Goal: Information Seeking & Learning: Learn about a topic

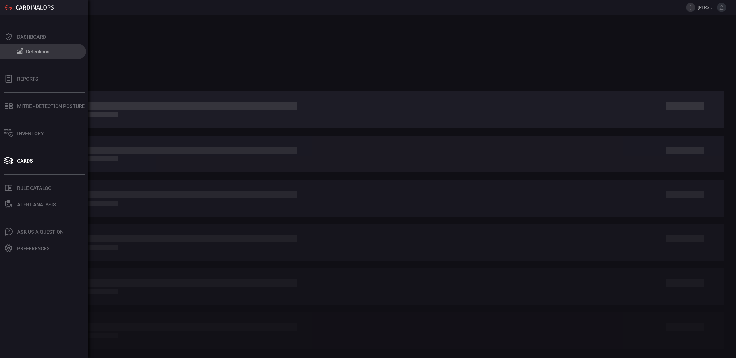
click at [35, 52] on div "Detections" at bounding box center [37, 52] width 23 height 6
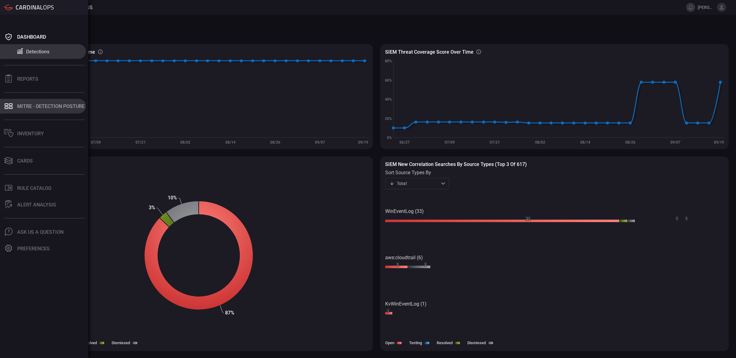
click at [38, 108] on div "MITRE - Detection Posture" at bounding box center [50, 106] width 67 height 6
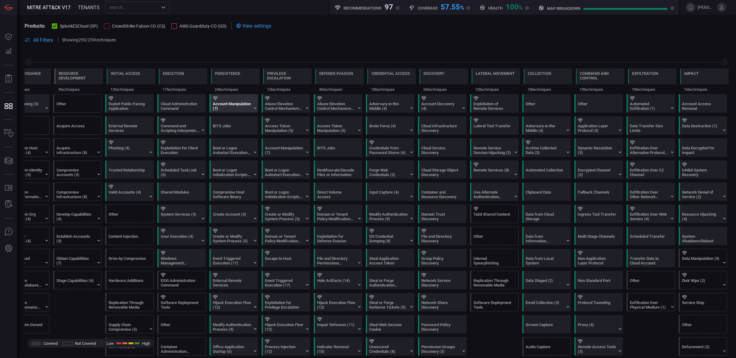
click at [243, 109] on div "Account Manipulation (7)" at bounding box center [232, 105] width 38 height 9
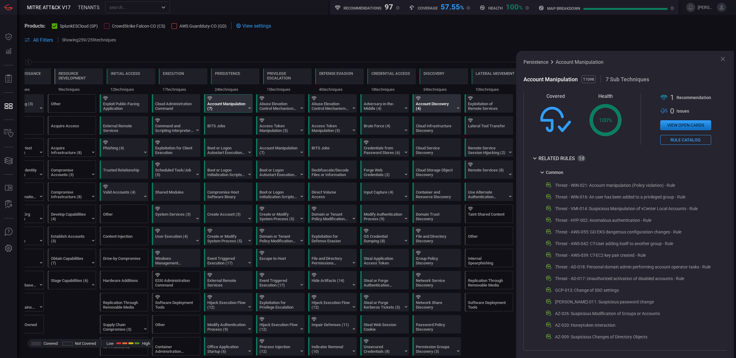
scroll to position [5, 0]
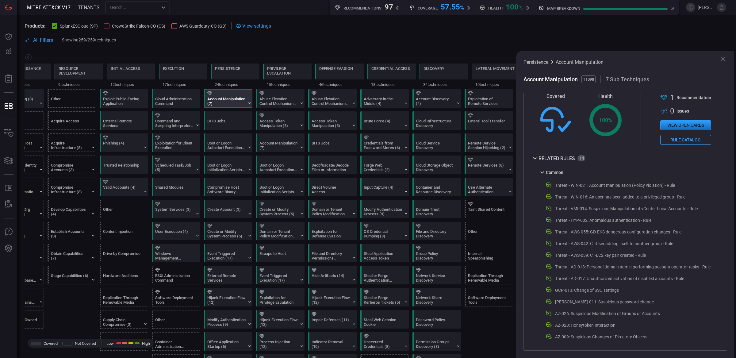
click at [412, 47] on span at bounding box center [377, 47] width 704 height 7
click at [725, 58] on icon at bounding box center [722, 58] width 7 height 7
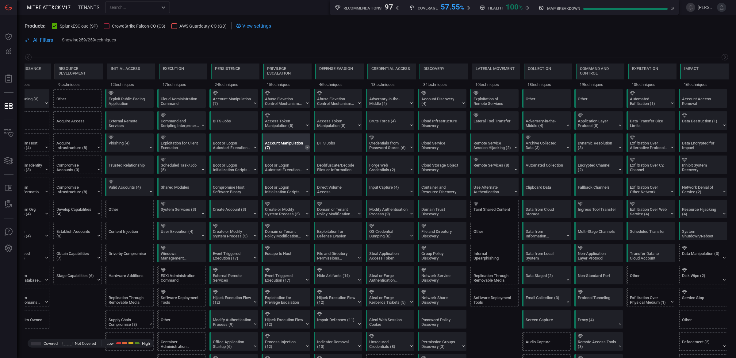
click at [305, 148] on icon at bounding box center [307, 147] width 5 height 5
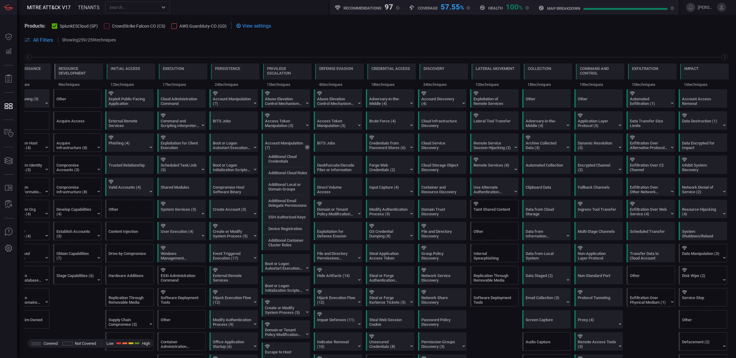
scroll to position [0, 0]
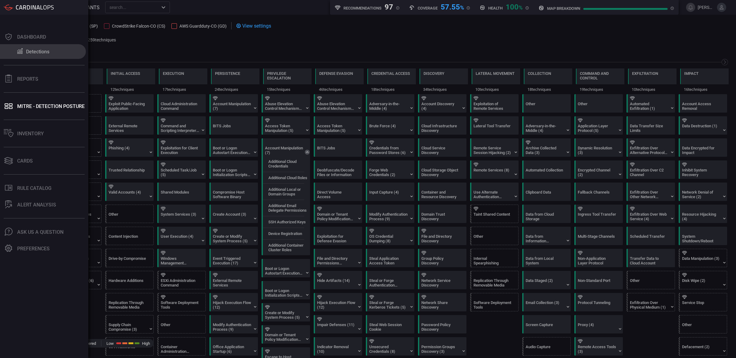
click at [41, 55] on button "Detections" at bounding box center [43, 51] width 86 height 15
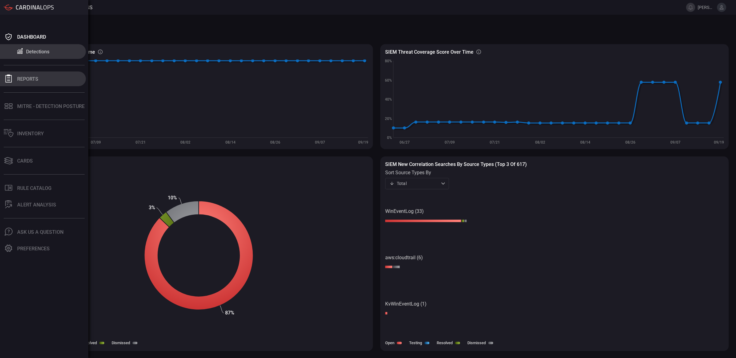
click at [13, 78] on div at bounding box center [9, 78] width 10 height 9
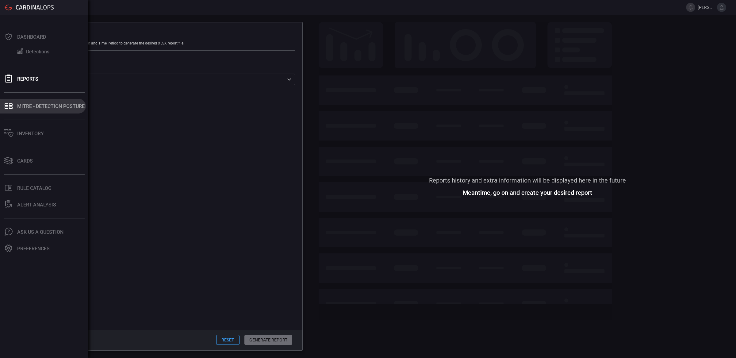
click at [22, 105] on div "MITRE - Detection Posture" at bounding box center [50, 106] width 67 height 6
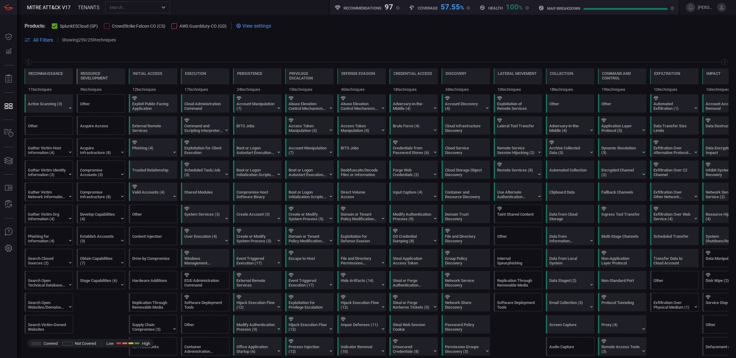
scroll to position [0, 29]
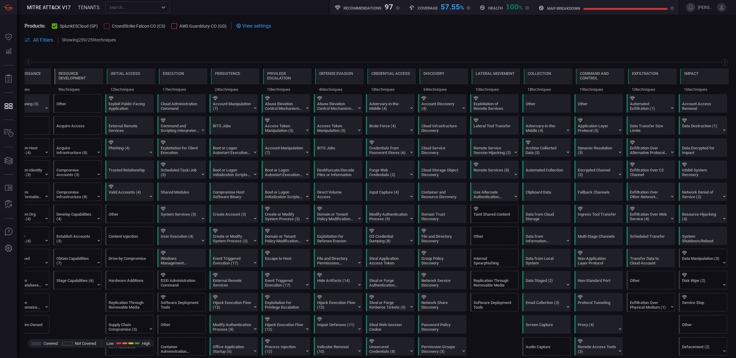
click at [31, 41] on button "All Filters" at bounding box center [39, 40] width 29 height 6
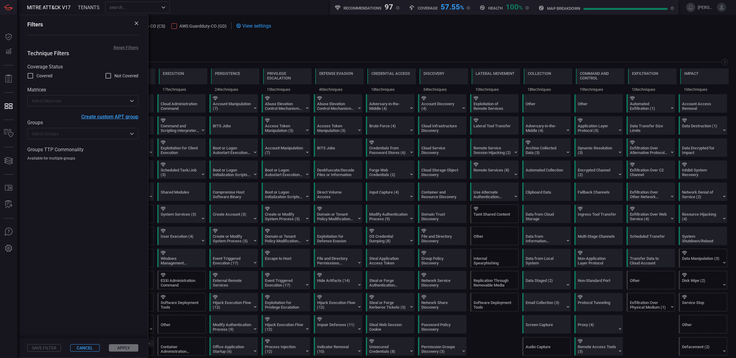
click at [66, 132] on input "text" at bounding box center [77, 134] width 97 height 8
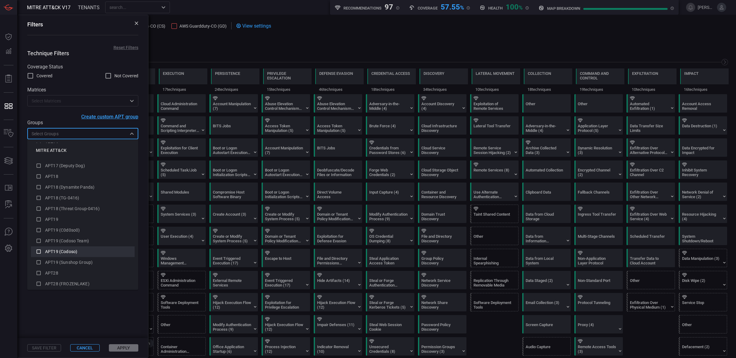
scroll to position [207, 0]
click at [40, 231] on icon at bounding box center [39, 230] width 6 height 7
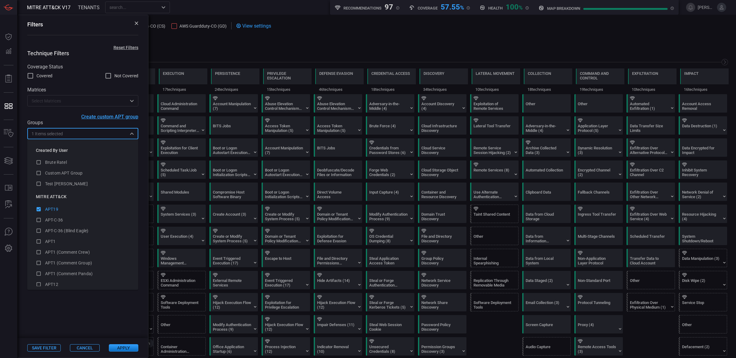
scroll to position [24, 0]
click at [126, 348] on button "Apply" at bounding box center [123, 347] width 29 height 7
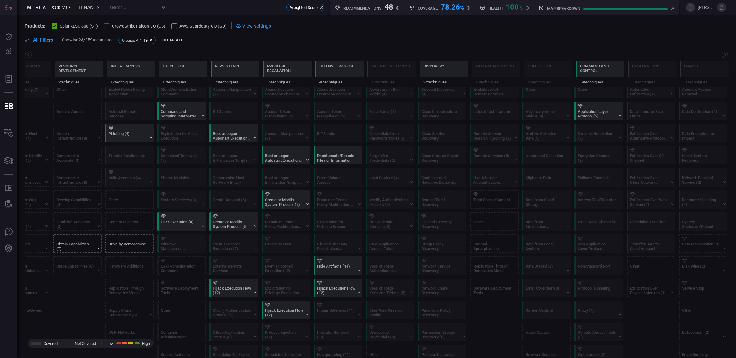
scroll to position [5, 0]
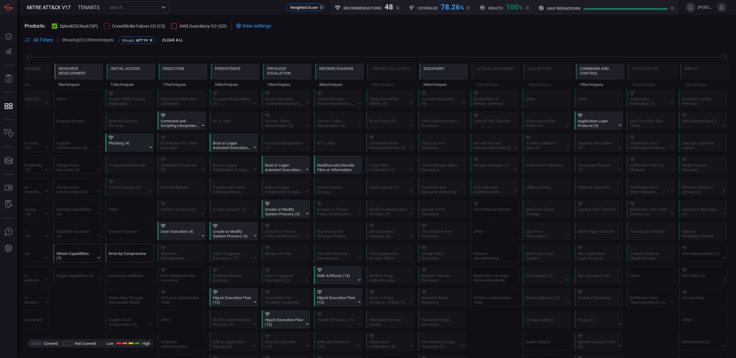
click at [48, 41] on span "All Filters" at bounding box center [43, 40] width 20 height 6
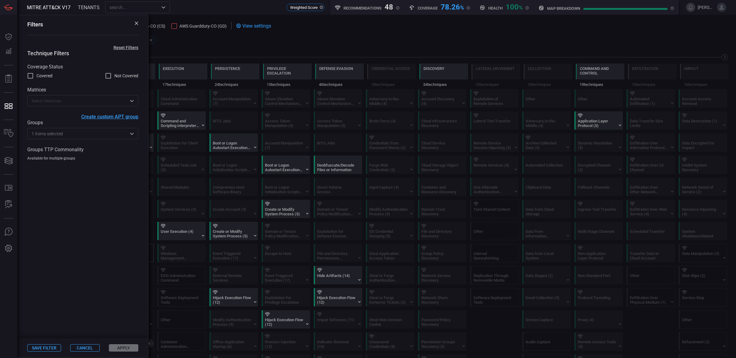
click at [92, 138] on div "1 Items selected ​" at bounding box center [82, 133] width 111 height 11
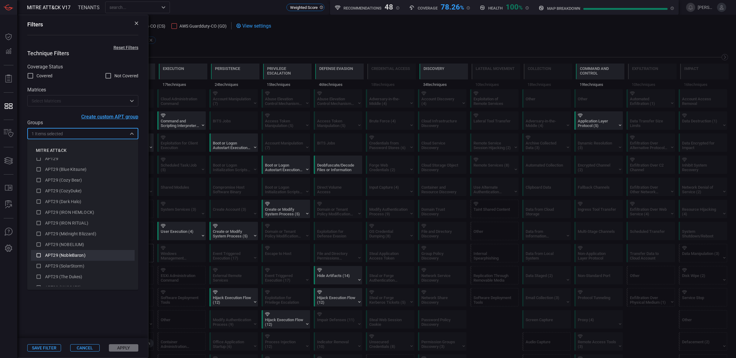
scroll to position [493, 0]
click at [39, 247] on icon at bounding box center [38, 245] width 4 height 4
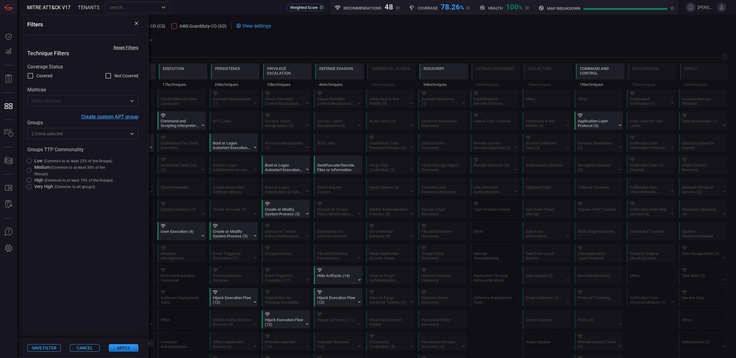
click at [129, 346] on button "Apply" at bounding box center [123, 347] width 29 height 7
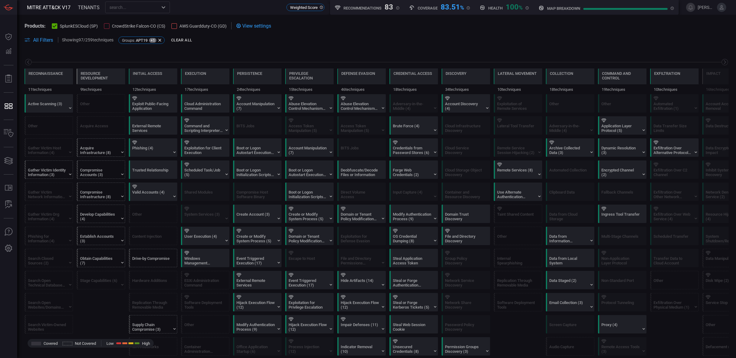
scroll to position [0, 29]
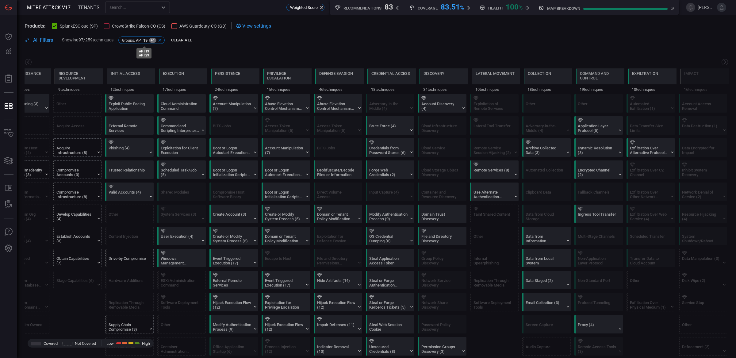
click at [161, 38] on icon at bounding box center [159, 40] width 5 height 5
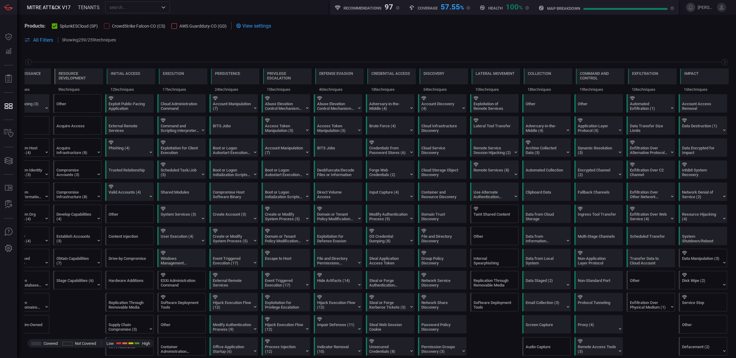
click at [164, 8] on icon "Open" at bounding box center [163, 7] width 7 height 7
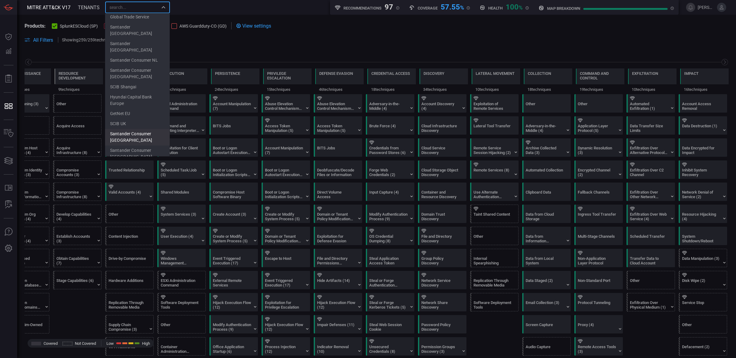
scroll to position [113, 0]
click at [143, 134] on li "Santander Consumer [GEOGRAPHIC_DATA]" at bounding box center [137, 142] width 65 height 17
type input "Santander Consumer [GEOGRAPHIC_DATA]"
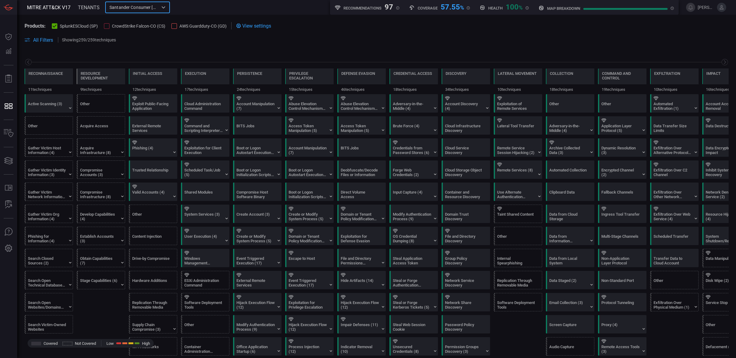
scroll to position [0, 29]
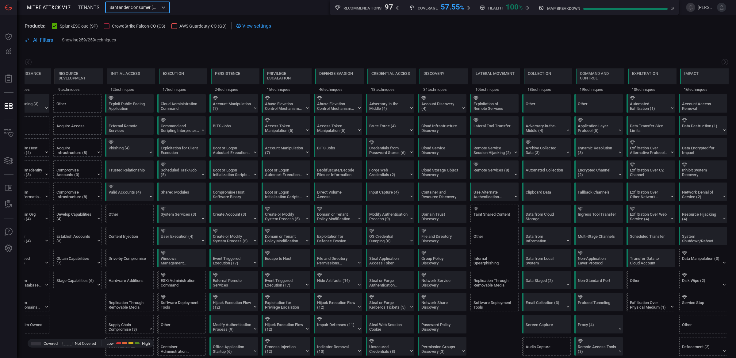
click at [165, 6] on icon "Open" at bounding box center [163, 7] width 7 height 7
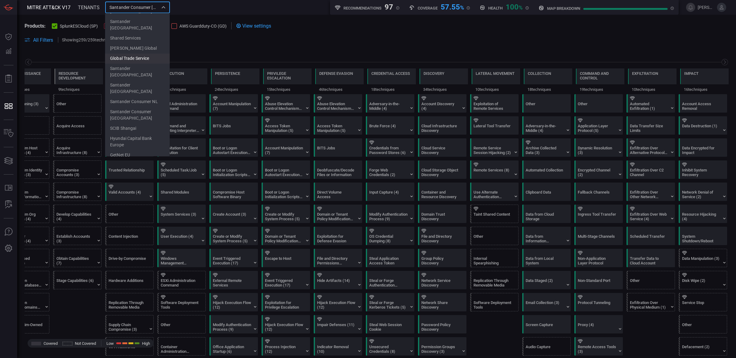
scroll to position [44, 0]
click at [235, 54] on div "Reconnaissance 11 techniques Resource Development 9 techniques Initial Access 1…" at bounding box center [376, 72] width 718 height 43
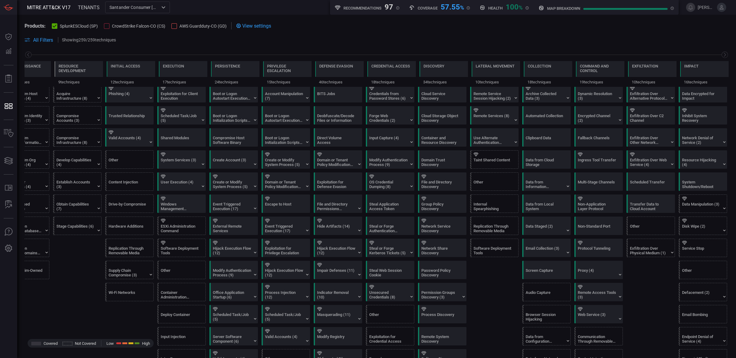
scroll to position [0, 0]
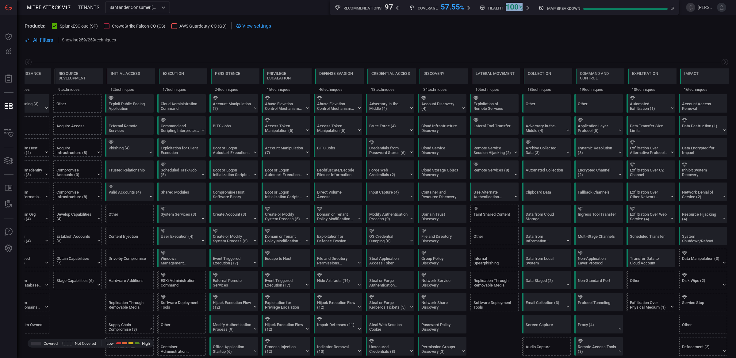
drag, startPoint x: 507, startPoint y: 7, endPoint x: 520, endPoint y: 6, distance: 13.5
click at [520, 6] on div "100 %" at bounding box center [513, 6] width 17 height 7
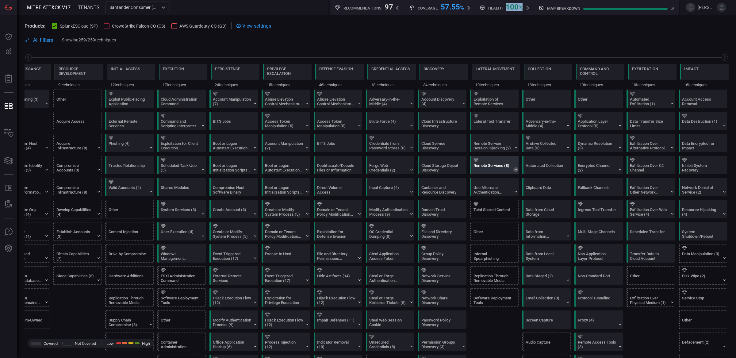
click at [513, 168] on icon at bounding box center [515, 169] width 5 height 5
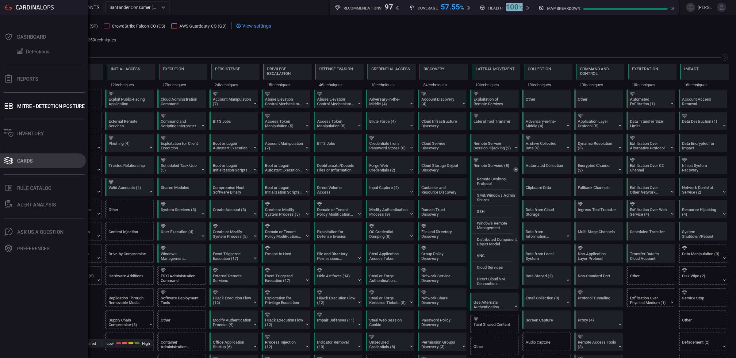
click at [33, 160] on button "Cards" at bounding box center [43, 160] width 86 height 15
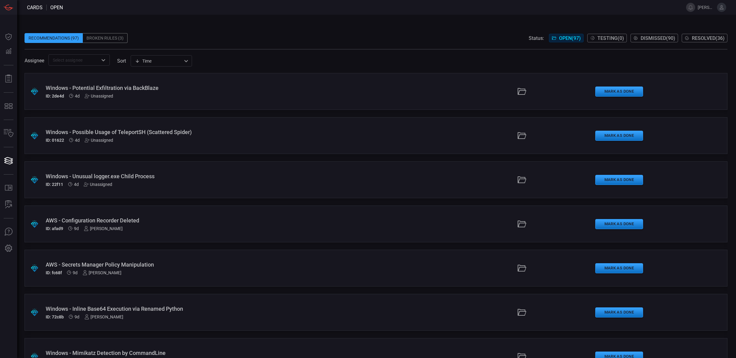
click at [107, 87] on div "Windows - Potential Exfiltration via BackBlaze" at bounding box center [180, 88] width 268 height 6
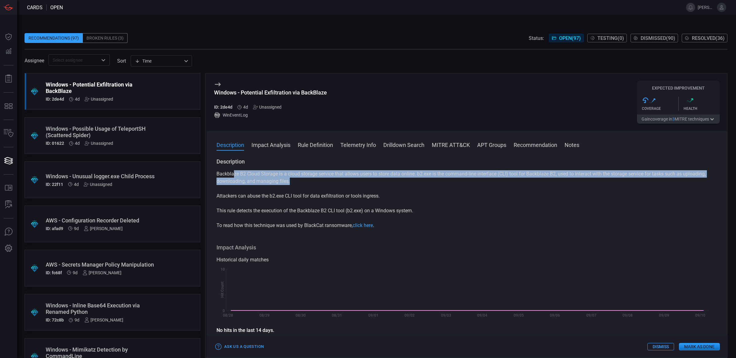
drag, startPoint x: 267, startPoint y: 176, endPoint x: 299, endPoint y: 183, distance: 33.0
click at [299, 183] on p "Backblaze B2 Cloud Storage is a cloud storage service that allows users to stor…" at bounding box center [466, 177] width 501 height 15
click at [306, 185] on div "Backblaze B2 Cloud Storage is a cloud storage service that allows users to stor…" at bounding box center [466, 199] width 501 height 59
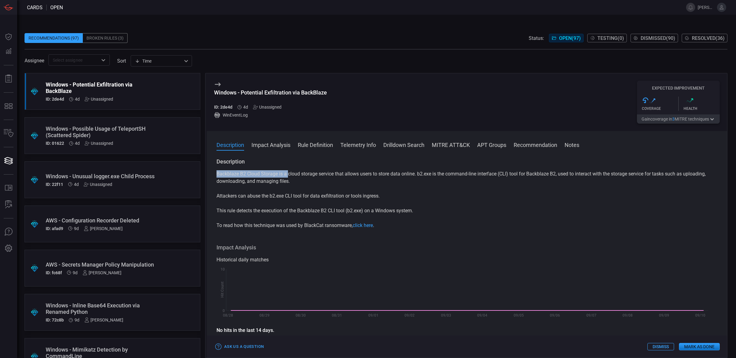
drag, startPoint x: 288, startPoint y: 176, endPoint x: 210, endPoint y: 173, distance: 77.6
click at [210, 173] on div "Description Backblaze B2 Cloud Storage is a cloud storage service that allows u…" at bounding box center [467, 256] width 520 height 197
click at [338, 194] on p "Attackers can abuse the b2.exe CLI tool for data exfiltration or tools ingress." at bounding box center [466, 195] width 501 height 7
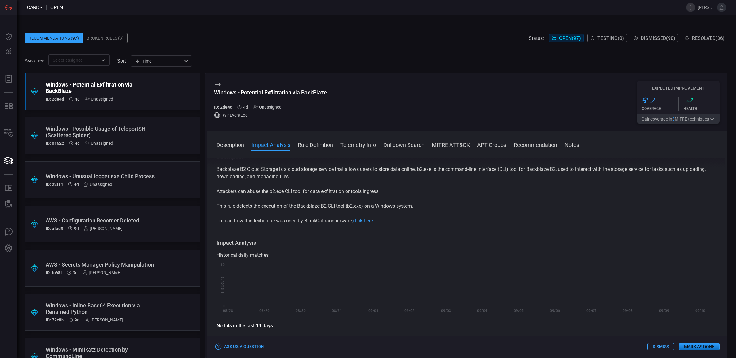
click at [447, 143] on button "MITRE ATT&CK" at bounding box center [451, 144] width 38 height 7
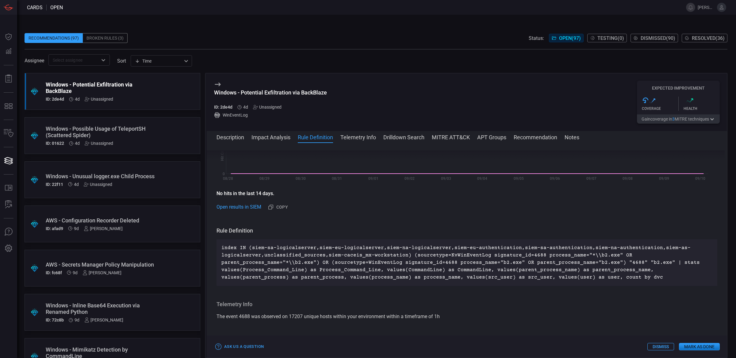
scroll to position [139, 0]
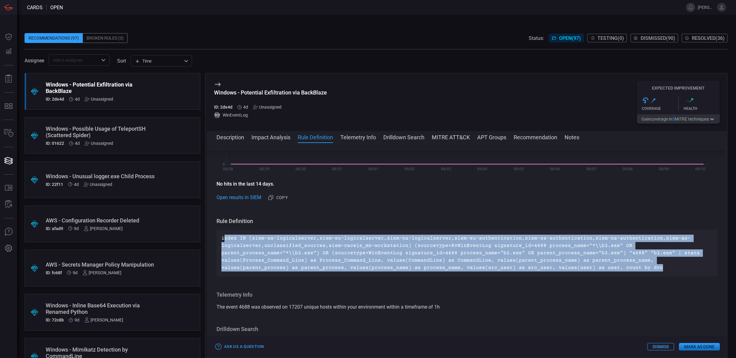
drag, startPoint x: 229, startPoint y: 238, endPoint x: 595, endPoint y: 272, distance: 367.1
click at [593, 272] on div "index IN (siem-sa-logicalserver,siem-eu-logicalserver,siem-na-logicalserver,sie…" at bounding box center [466, 253] width 501 height 47
click at [597, 271] on p "index IN (siem-sa-logicalserver,siem-eu-logicalserver,siem-na-logicalserver,sie…" at bounding box center [466, 252] width 491 height 37
drag, startPoint x: 596, startPoint y: 268, endPoint x: 209, endPoint y: 236, distance: 387.6
click at [209, 236] on div "Description Backblaze B2 Cloud Storage is a cloud storage service that allows u…" at bounding box center [467, 248] width 520 height 197
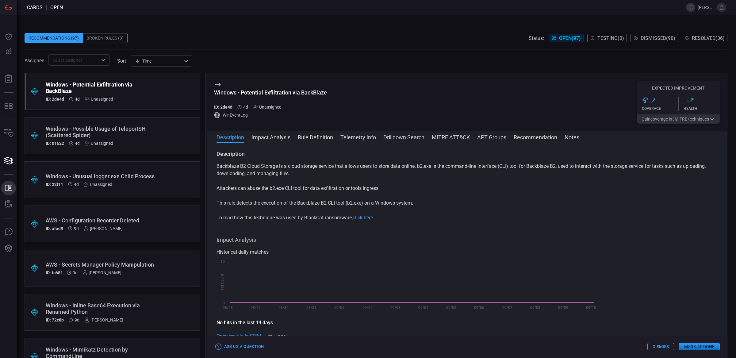
scroll to position [8, 0]
